Goal: Transaction & Acquisition: Register for event/course

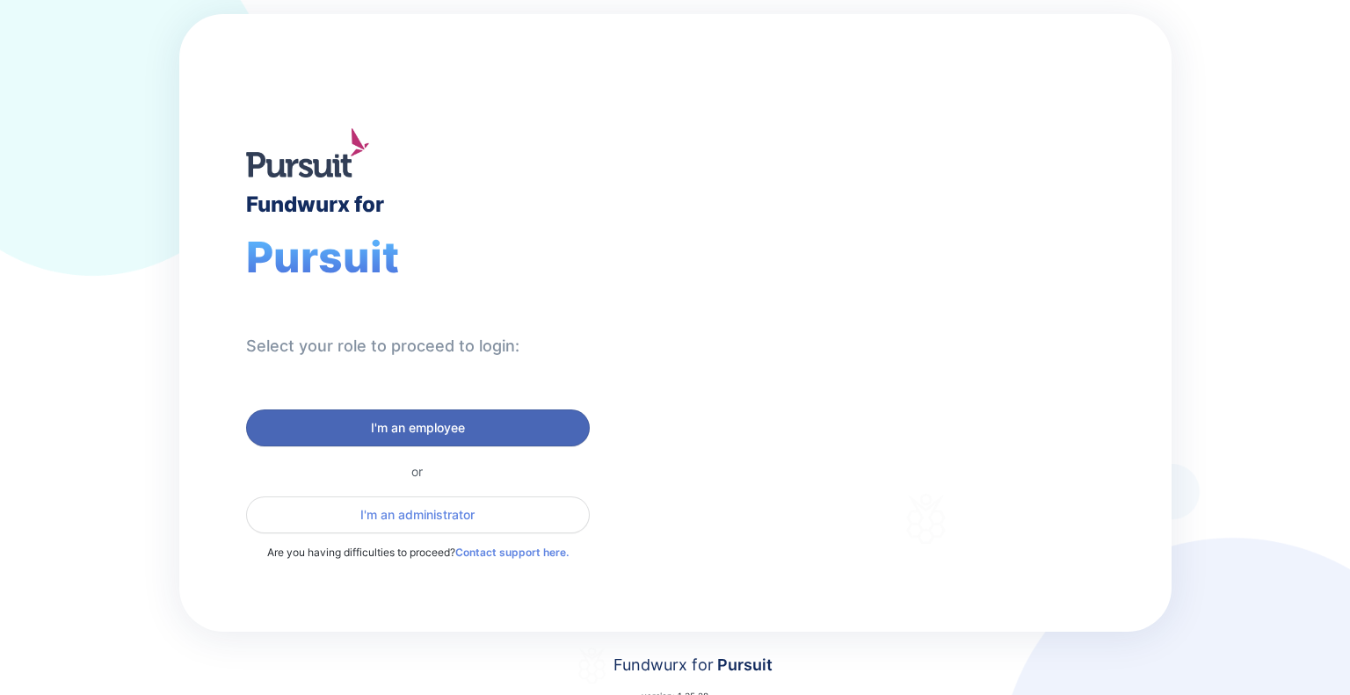
click at [330, 432] on span "I'm an employee" at bounding box center [418, 428] width 321 height 18
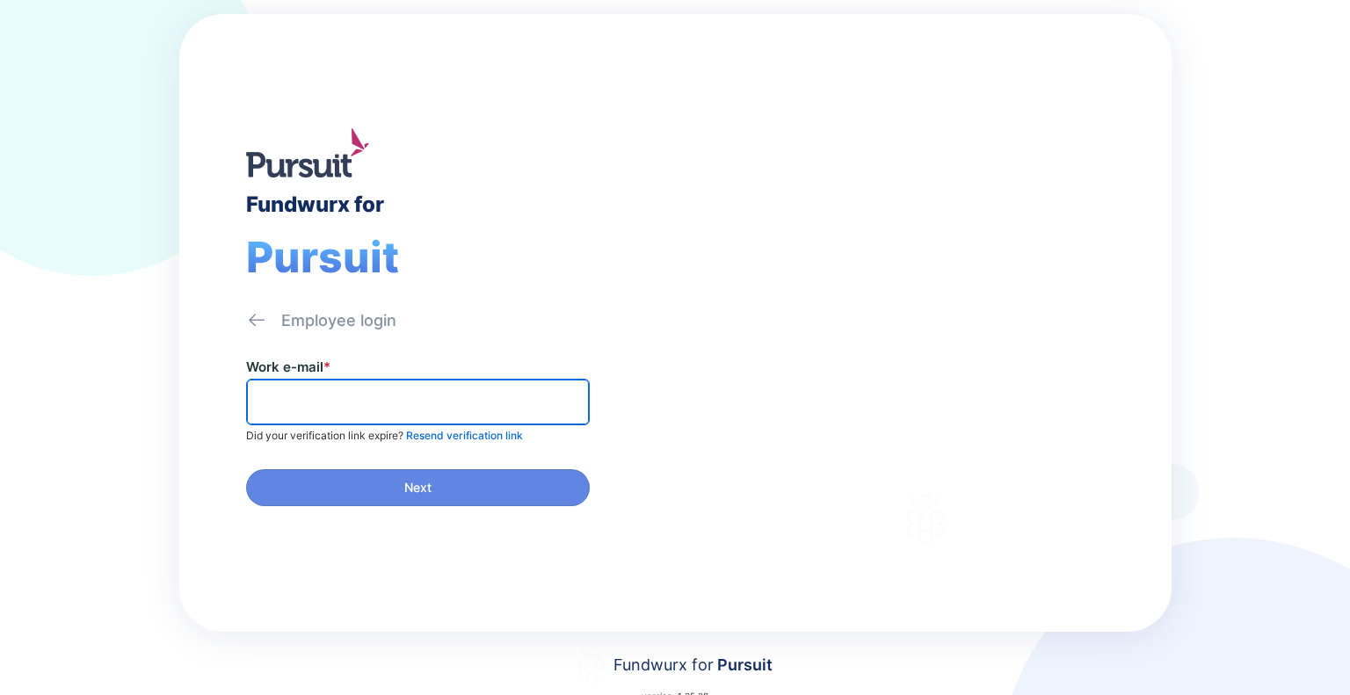
click at [297, 394] on input "text" at bounding box center [418, 401] width 328 height 27
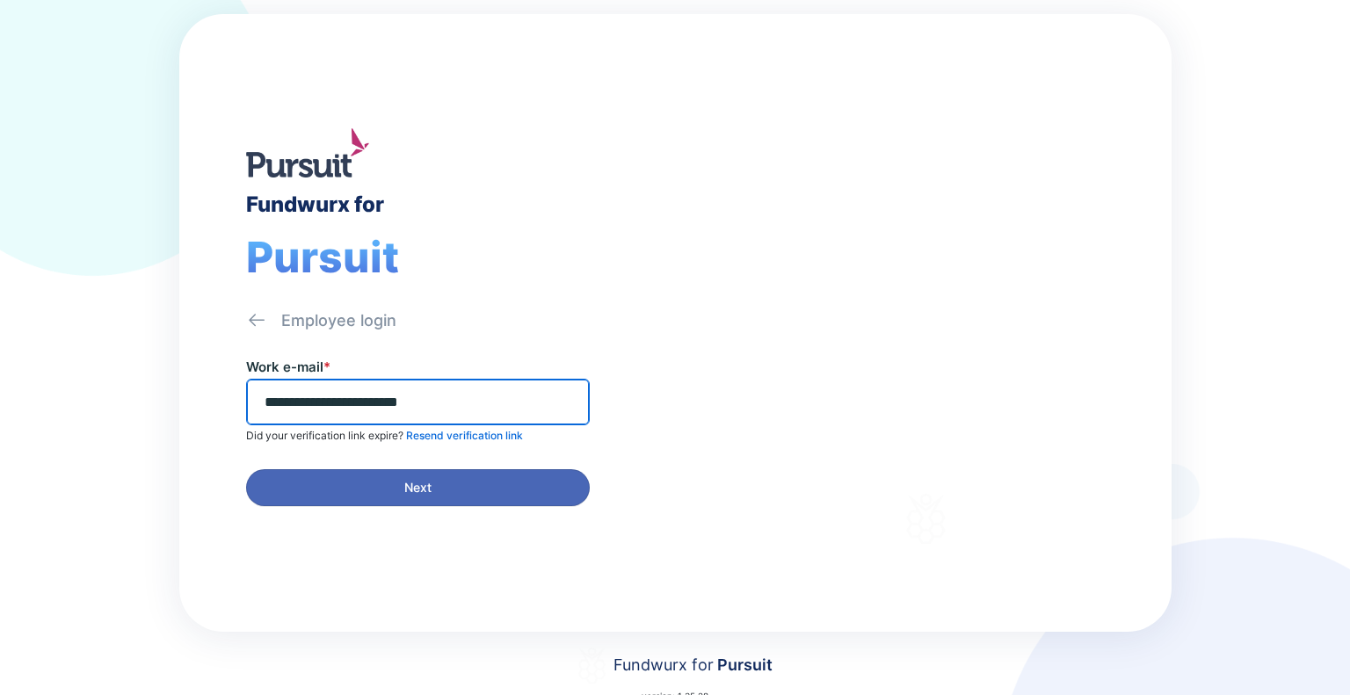
type input "**********"
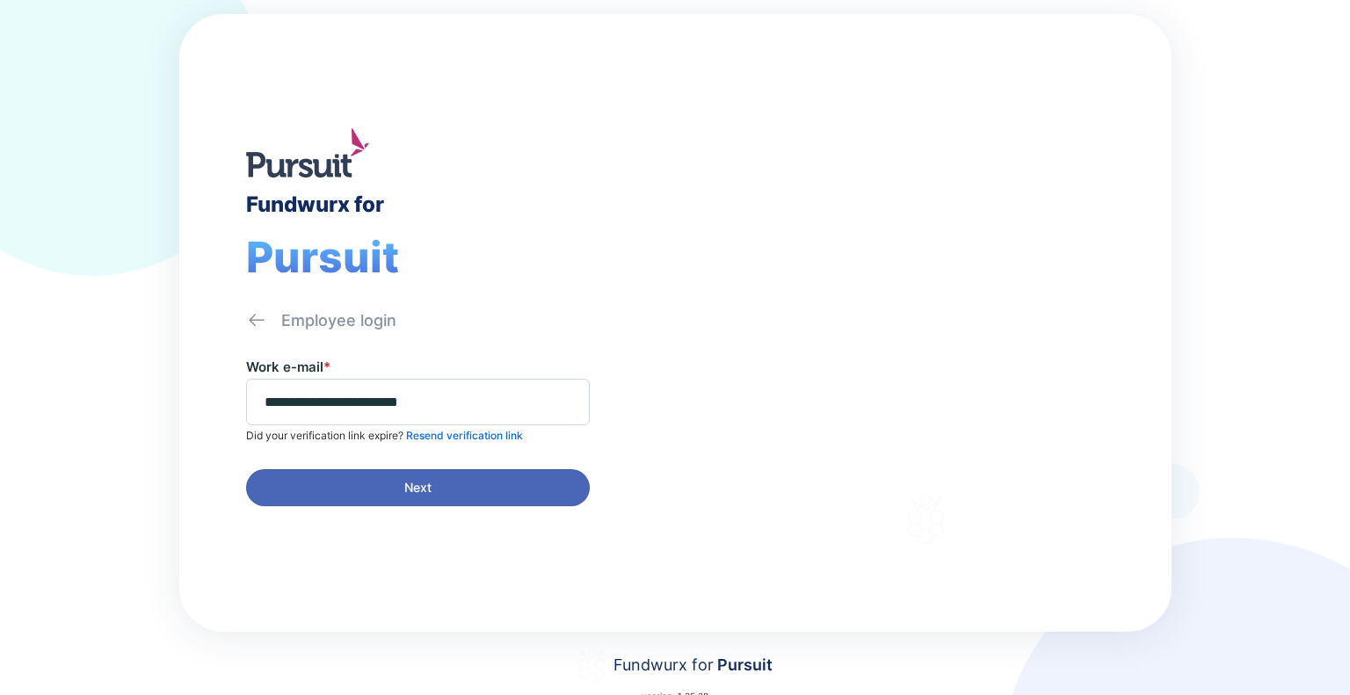
click at [308, 480] on span "Next" at bounding box center [418, 488] width 321 height 18
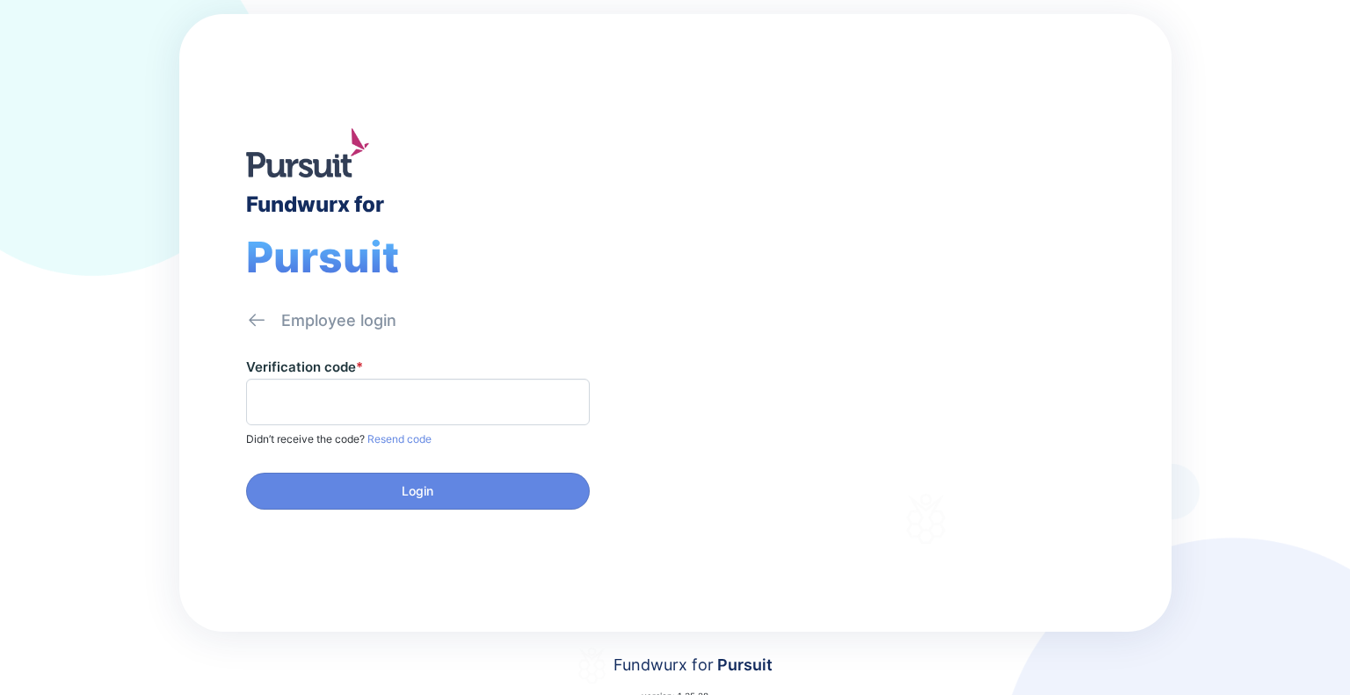
click at [84, 319] on div "Fundwurx for Pursuit Employee login Verification code * Didn’t receive the code…" at bounding box center [675, 347] width 1350 height 695
click at [289, 382] on span at bounding box center [418, 402] width 344 height 47
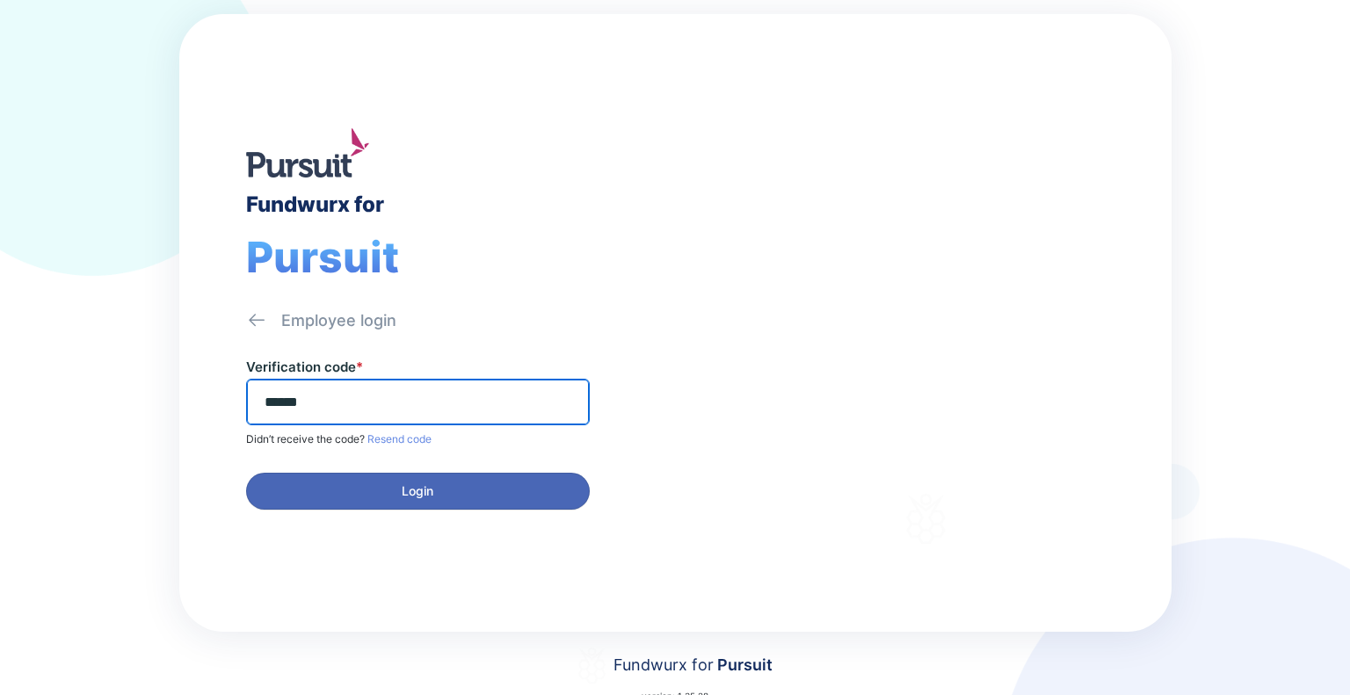
type input "******"
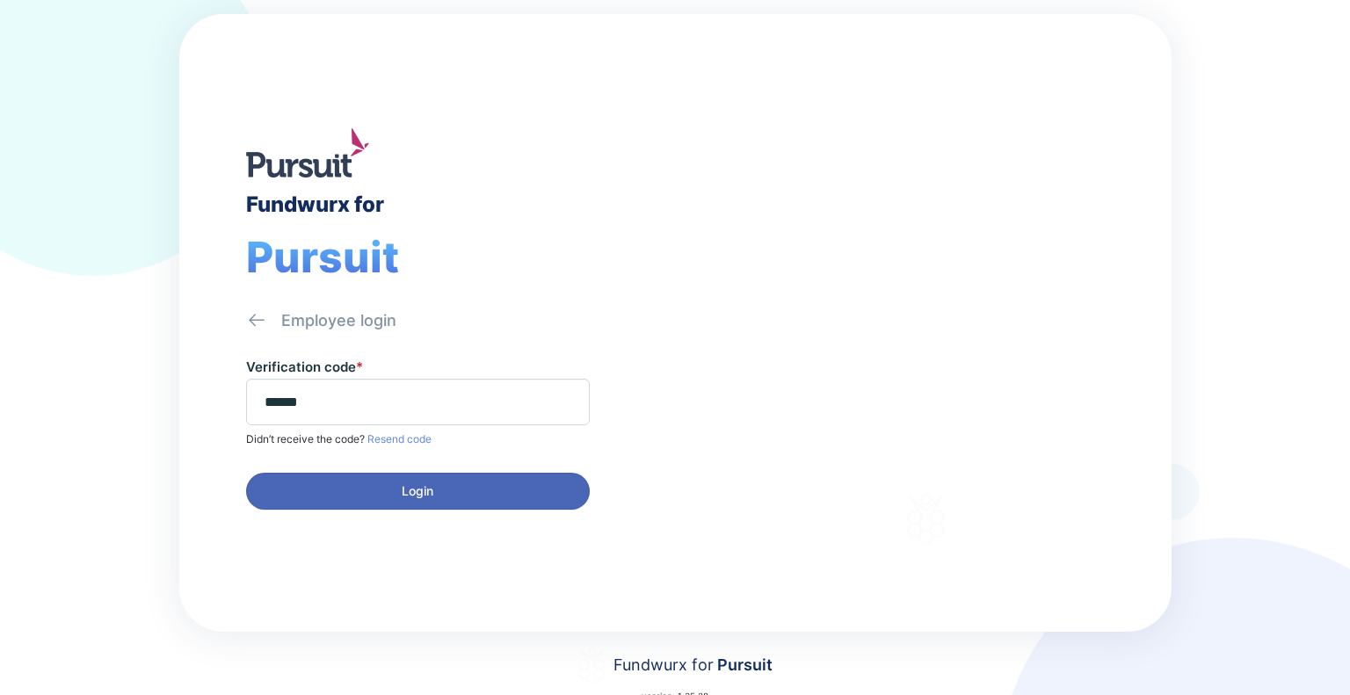
click at [325, 488] on span "Login" at bounding box center [418, 492] width 321 height 18
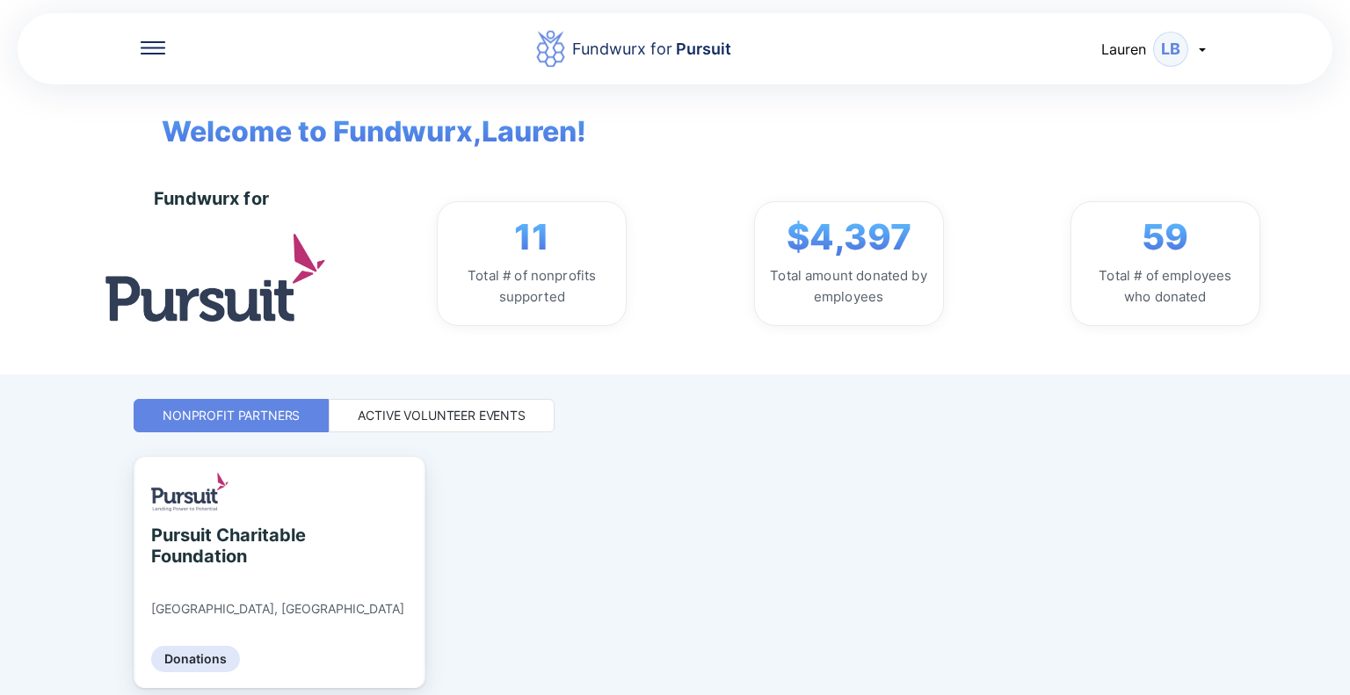
scroll to position [67, 0]
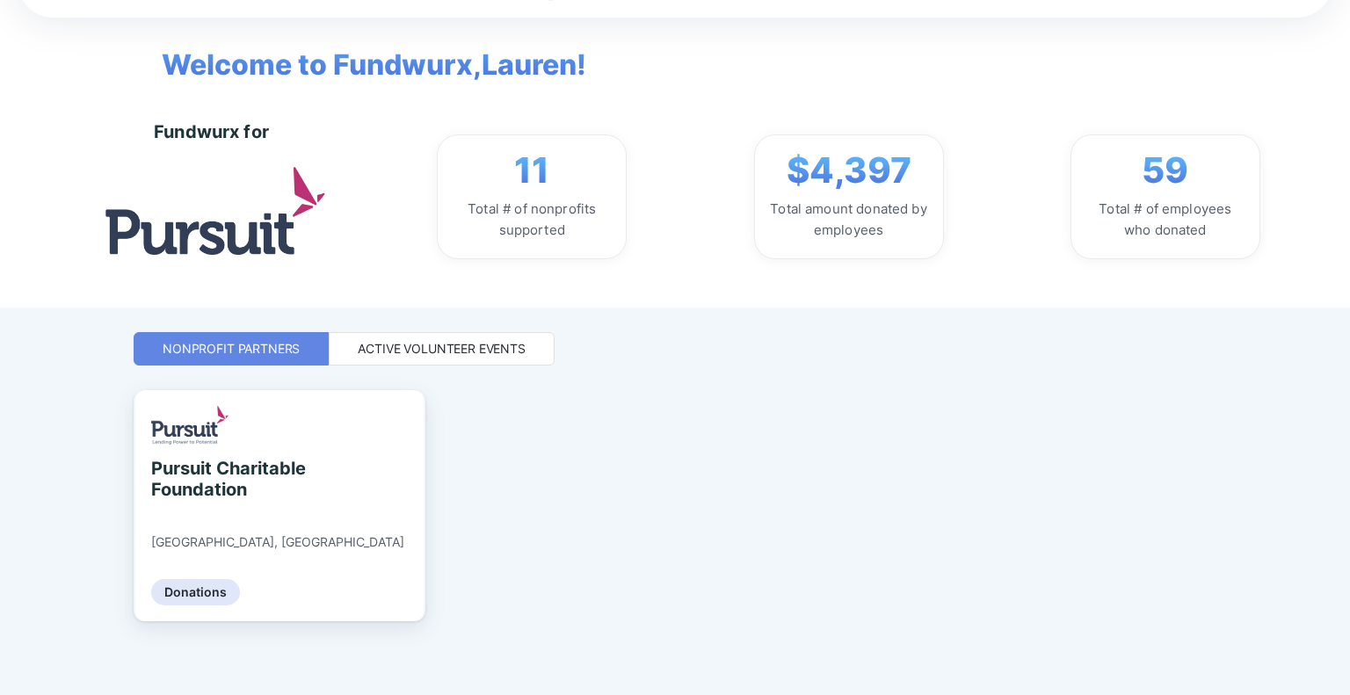
click at [435, 358] on div "Active Volunteer Events" at bounding box center [442, 348] width 226 height 33
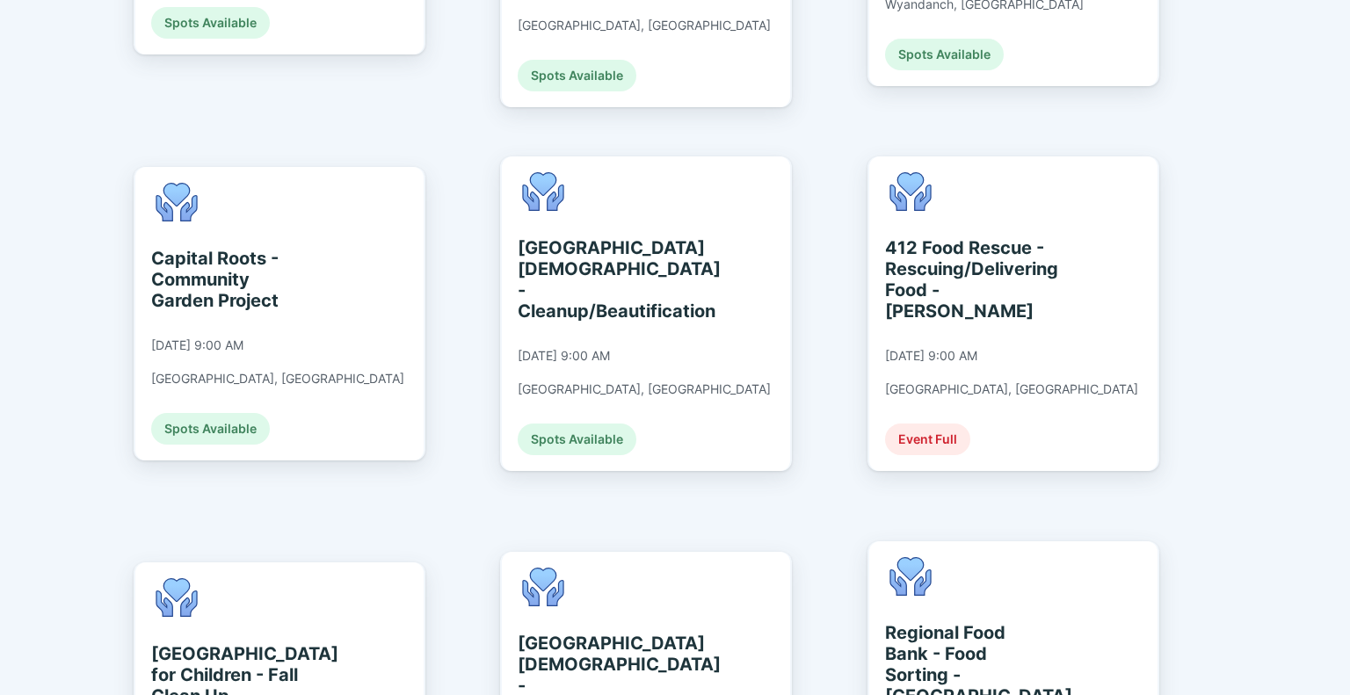
scroll to position [728, 0]
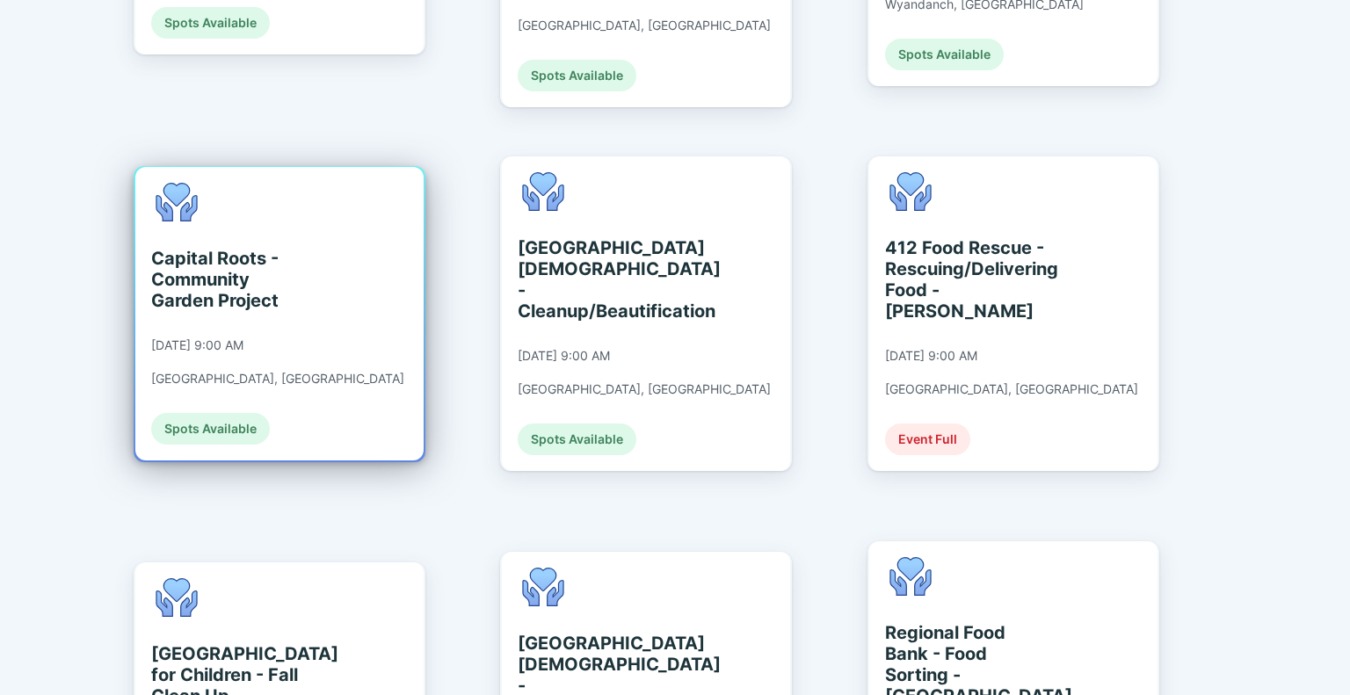
click at [296, 347] on div "Capital Roots - Community Garden Project [DATE] 9:00 AM [GEOGRAPHIC_DATA], [GEO…" at bounding box center [277, 314] width 253 height 262
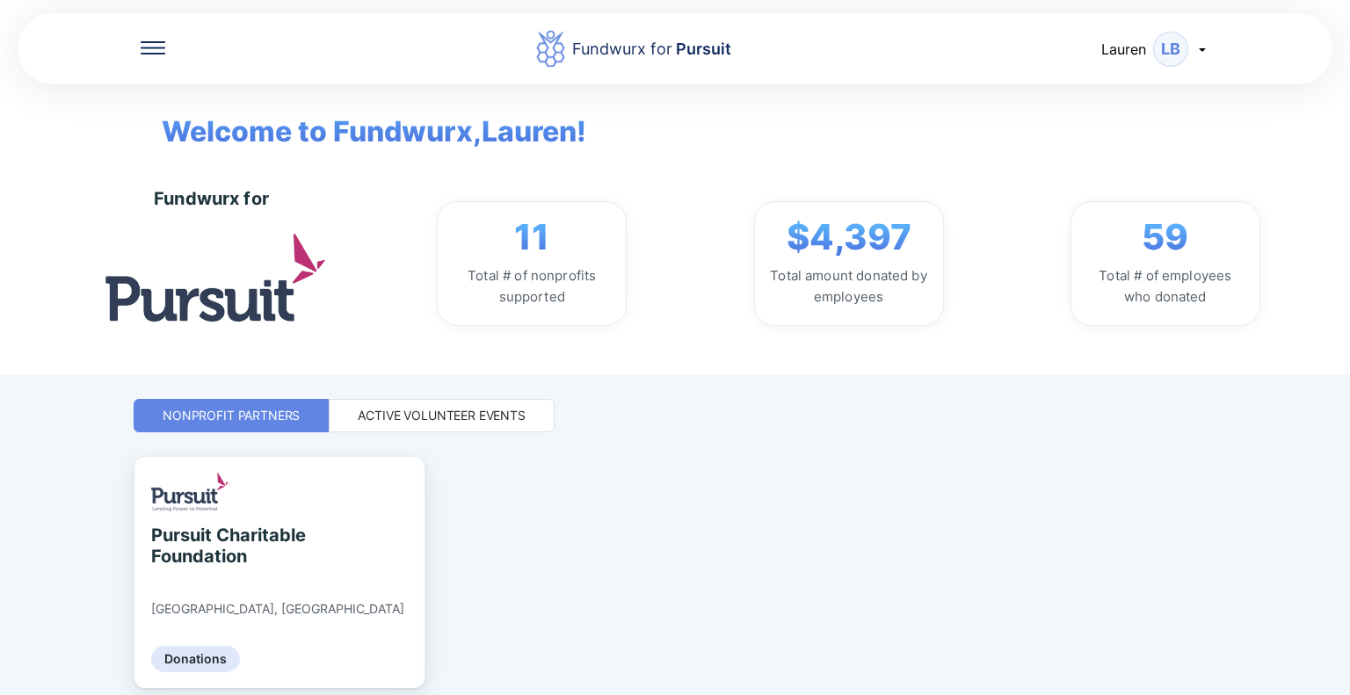
click at [457, 414] on div "Active Volunteer Events" at bounding box center [442, 416] width 168 height 18
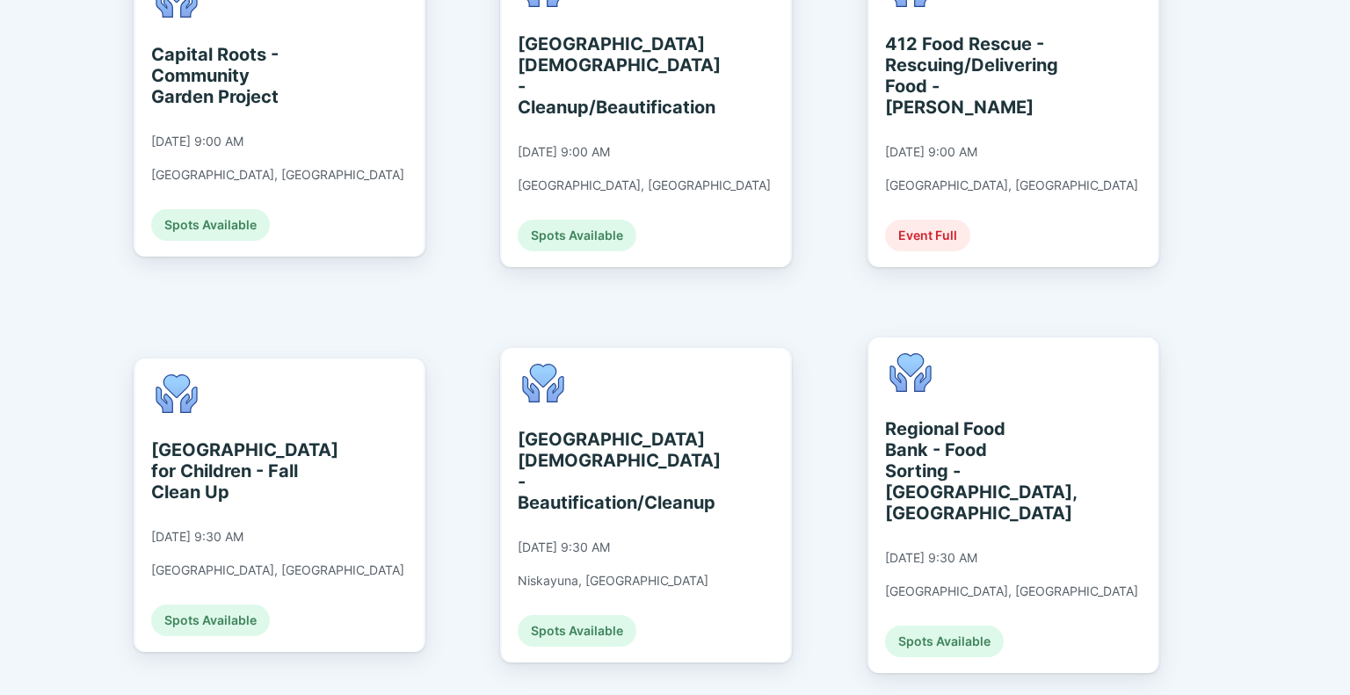
scroll to position [939, 0]
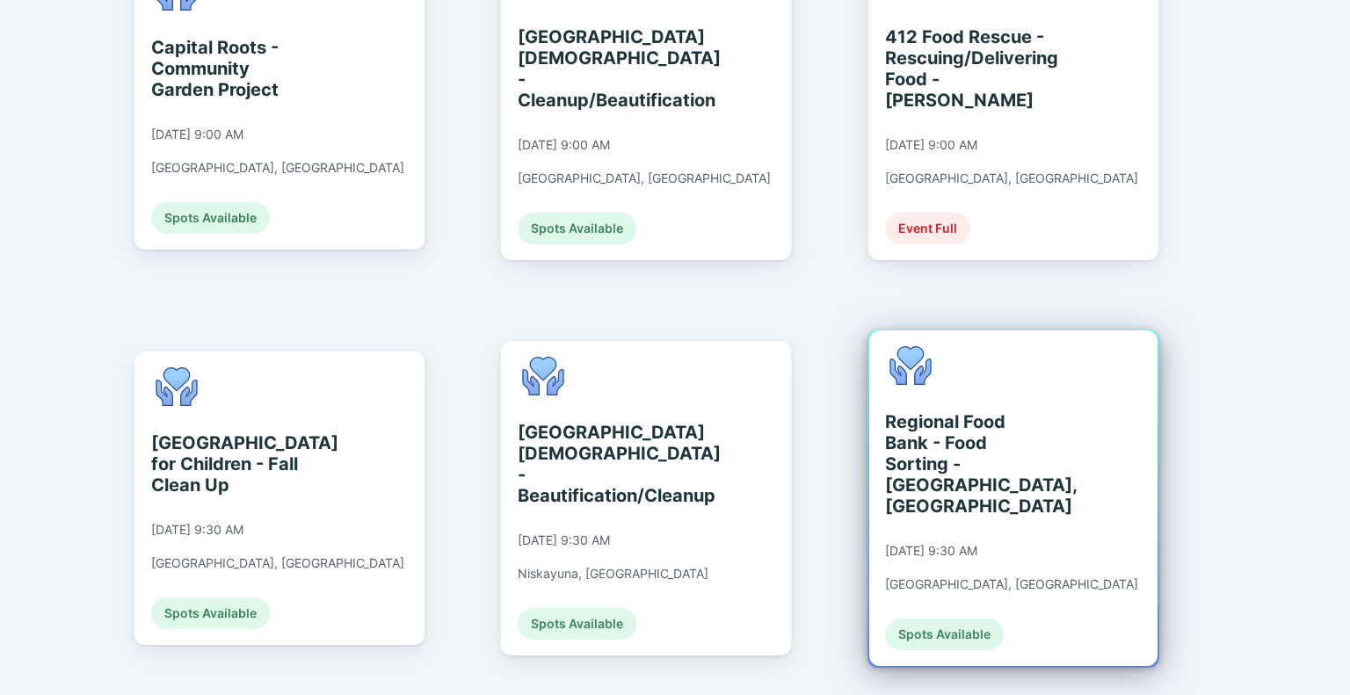
click at [1075, 425] on div "Regional Food Bank - Food Sorting - [GEOGRAPHIC_DATA], [GEOGRAPHIC_DATA] [DATE]…" at bounding box center [1013, 498] width 288 height 336
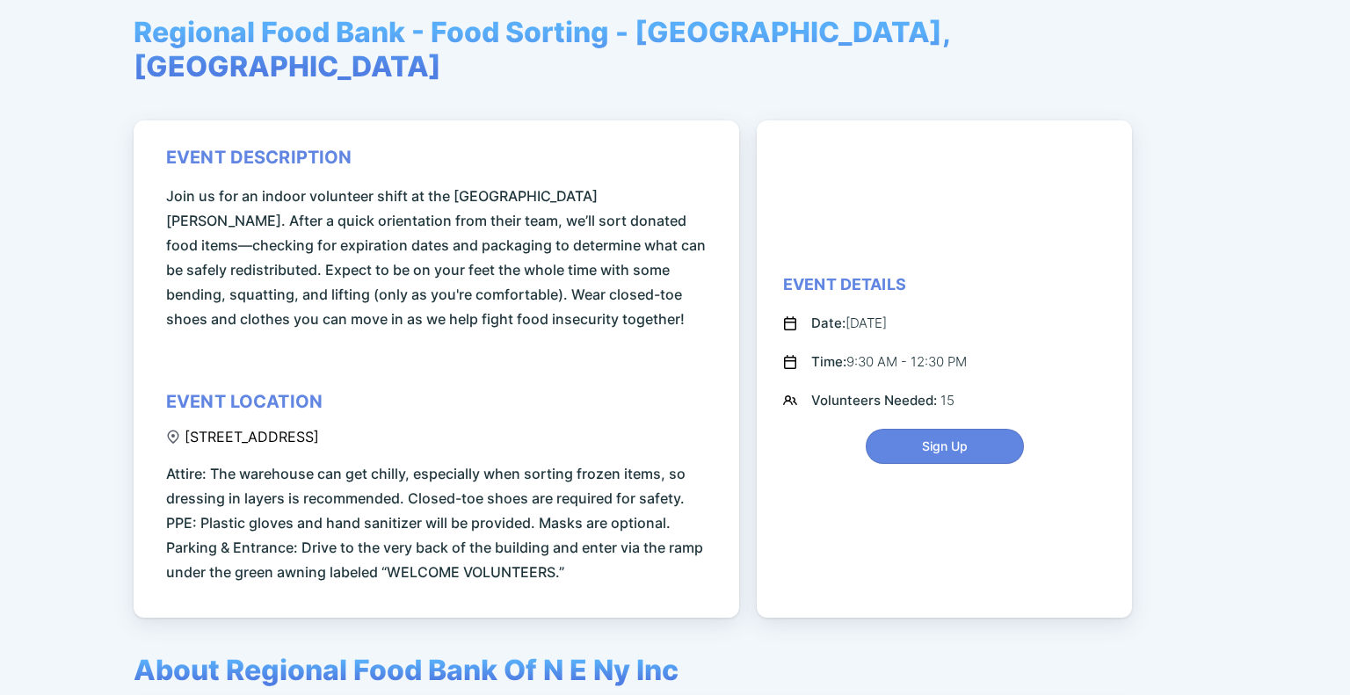
scroll to position [162, 0]
click at [904, 438] on span "Sign Up" at bounding box center [944, 447] width 135 height 18
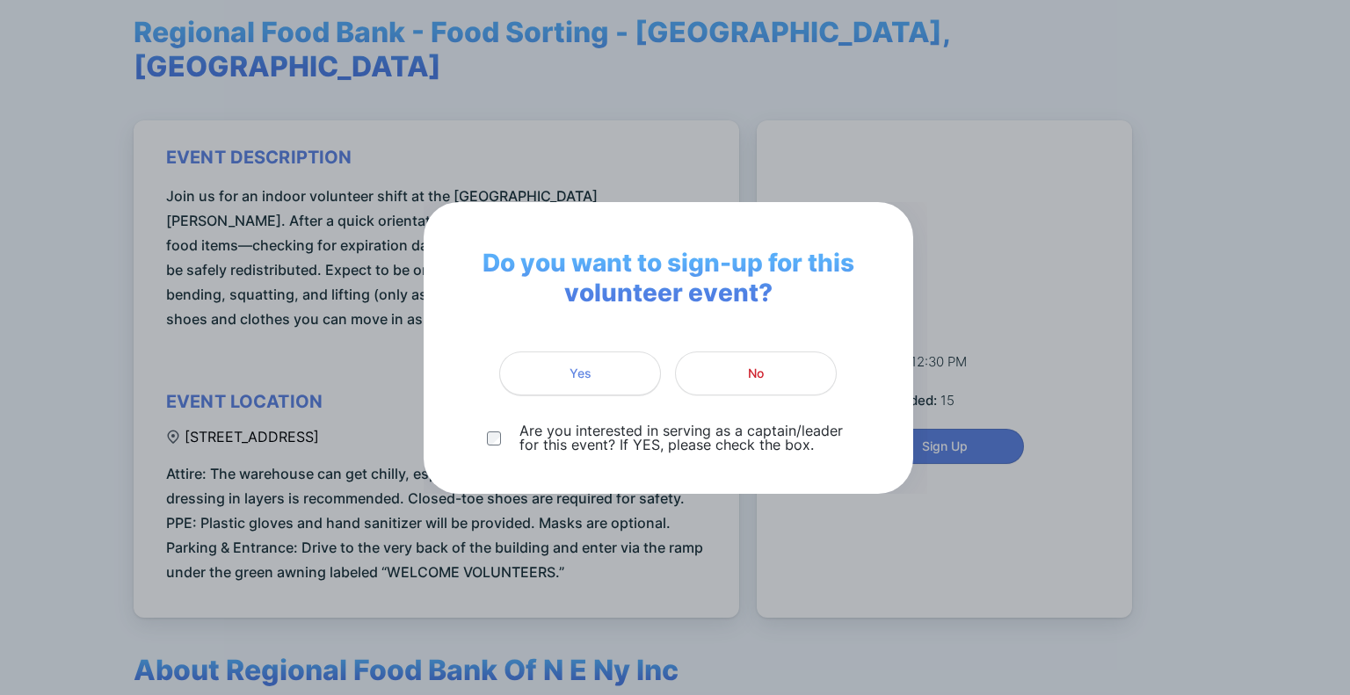
click at [559, 387] on button "Yes" at bounding box center [580, 374] width 162 height 44
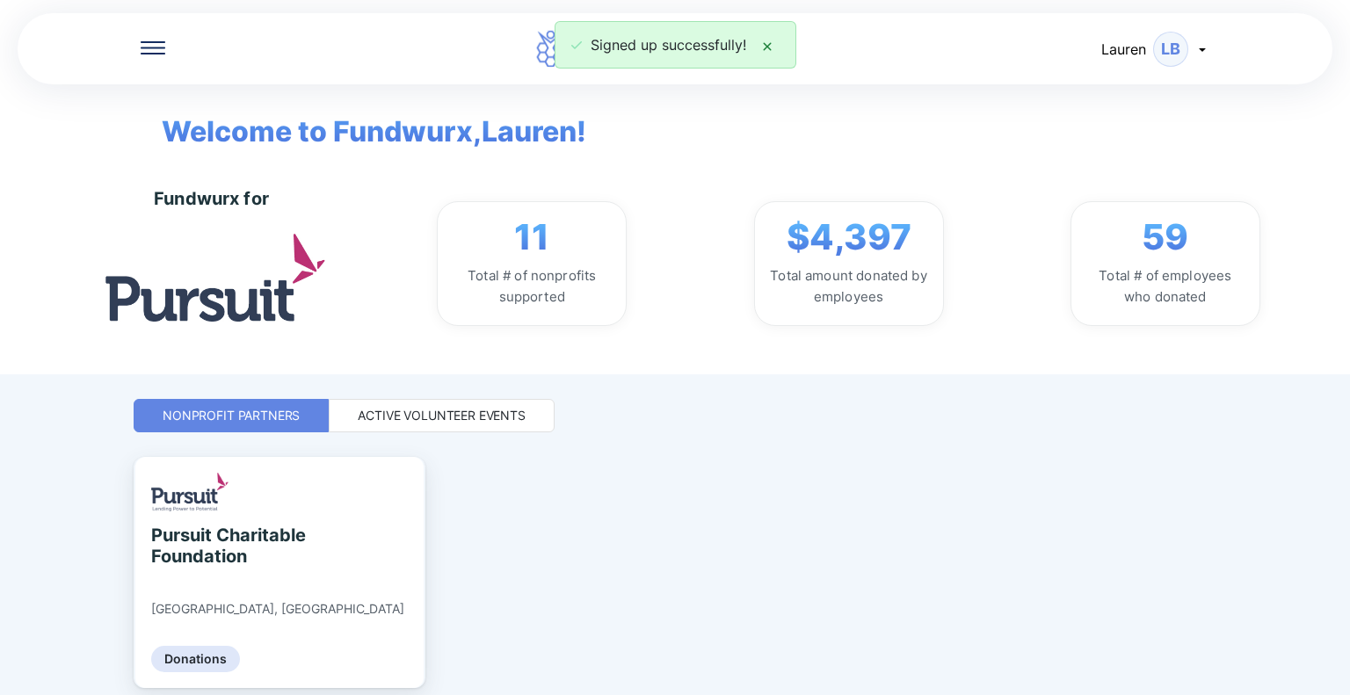
click at [418, 413] on div "Active Volunteer Events" at bounding box center [442, 416] width 168 height 18
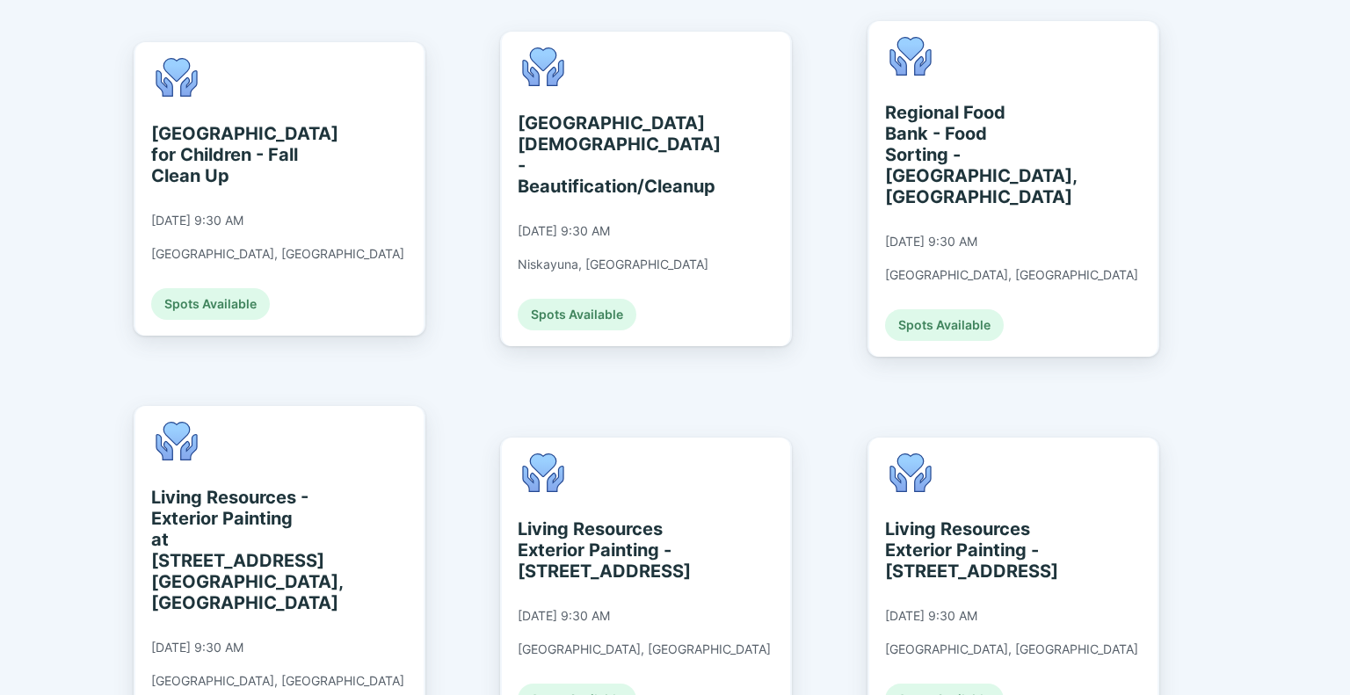
scroll to position [1125, 0]
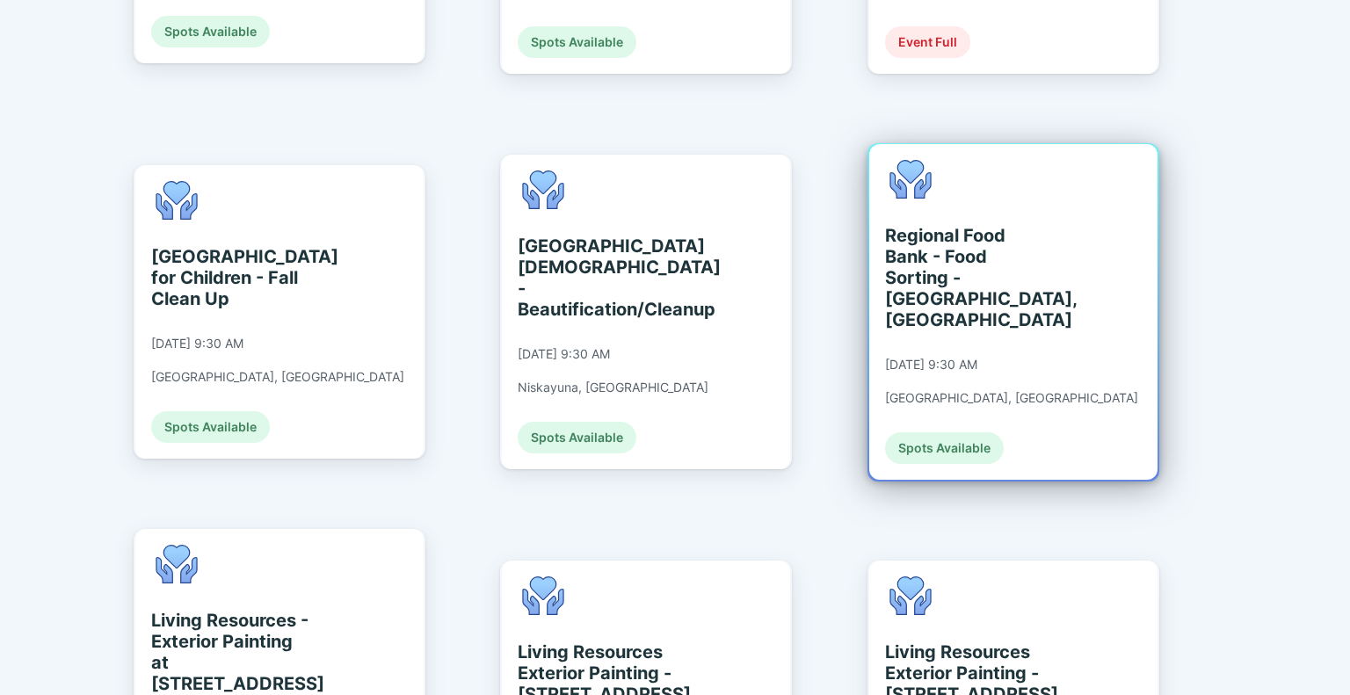
click at [1005, 263] on div "Regional Food Bank - Food Sorting - [GEOGRAPHIC_DATA], [GEOGRAPHIC_DATA]" at bounding box center [965, 277] width 161 height 105
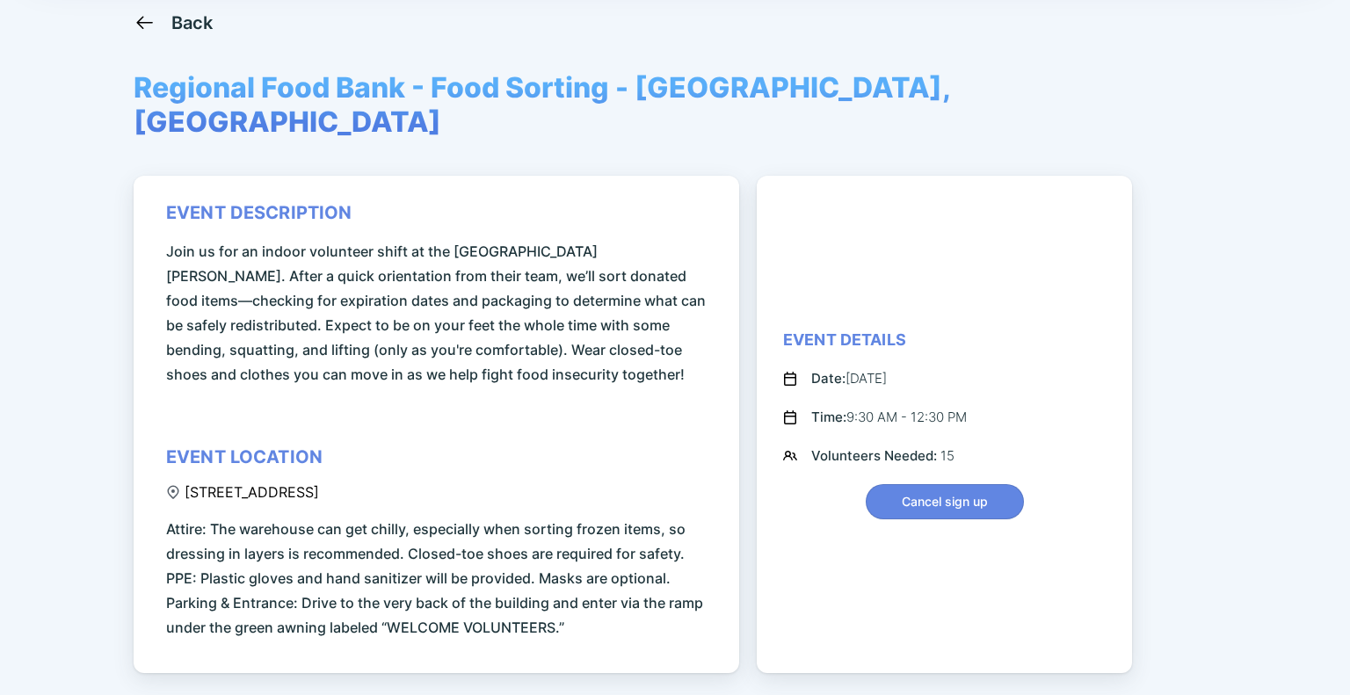
scroll to position [106, 0]
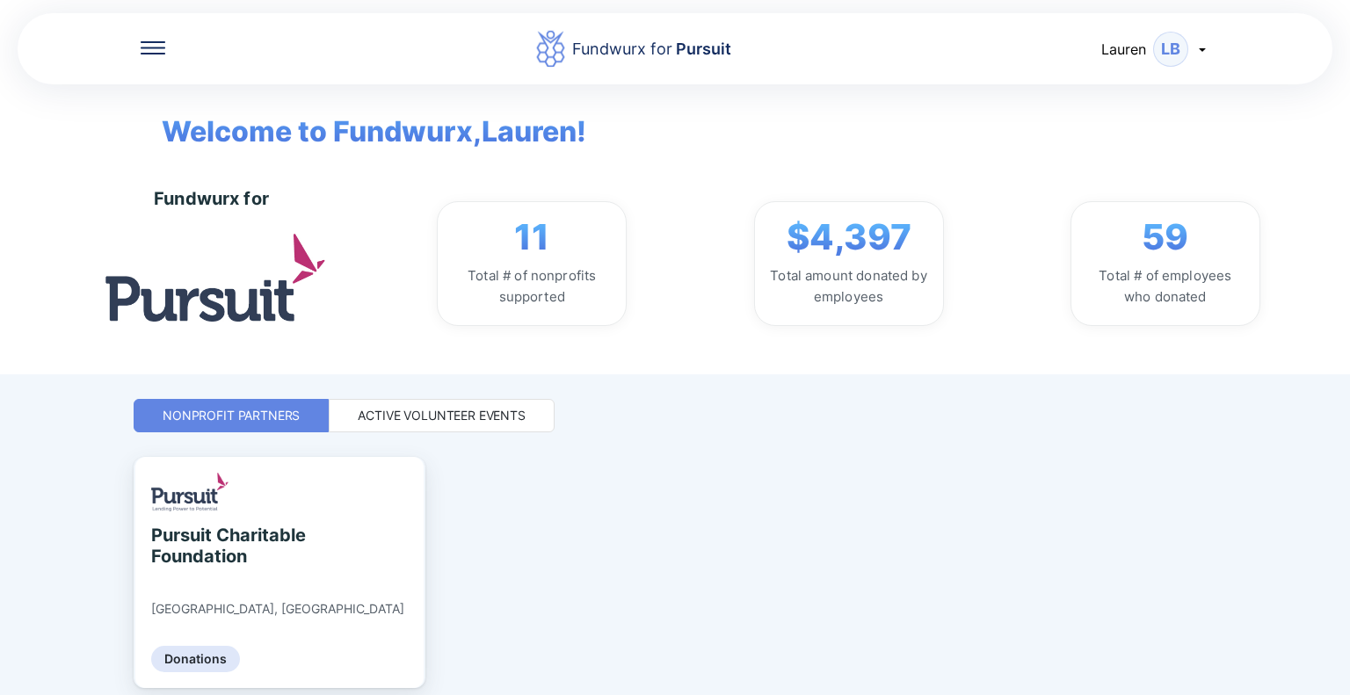
click at [484, 426] on div "Active Volunteer Events" at bounding box center [442, 415] width 226 height 33
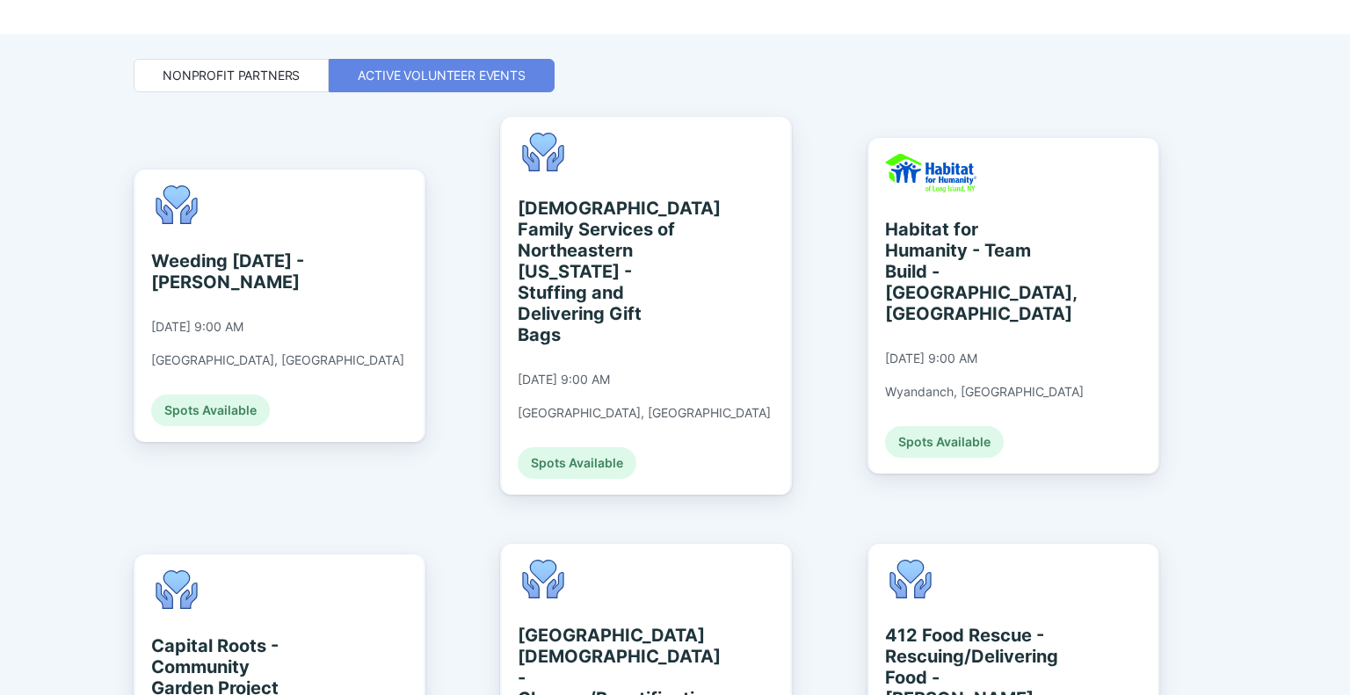
scroll to position [339, 0]
